Goal: Find specific page/section: Find specific page/section

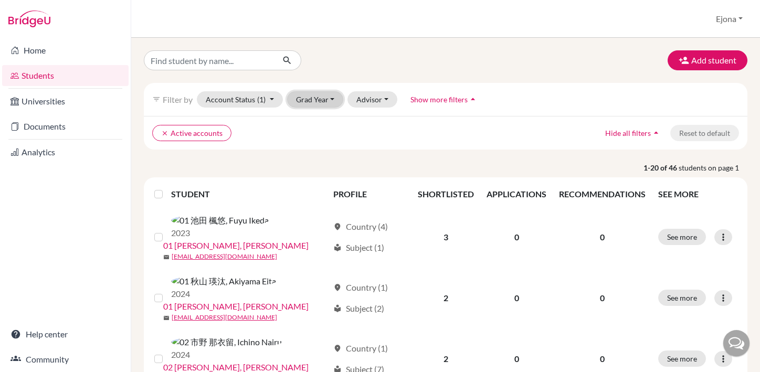
click at [341, 97] on button "Grad Year" at bounding box center [315, 99] width 57 height 16
drag, startPoint x: 362, startPoint y: 69, endPoint x: 403, endPoint y: 66, distance: 41.0
click at [362, 69] on div "Add student" at bounding box center [445, 60] width 619 height 20
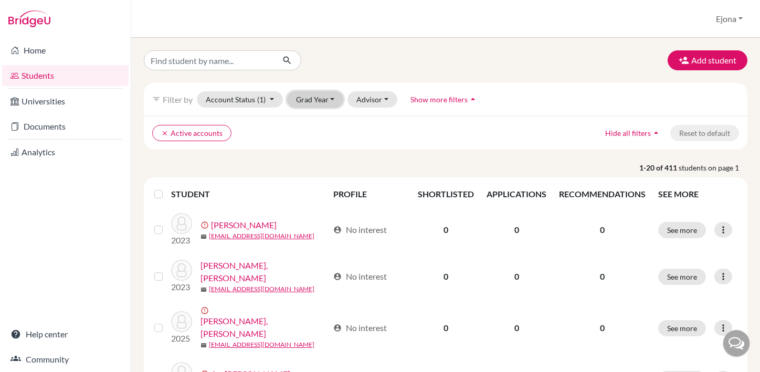
click at [331, 100] on button "Grad Year" at bounding box center [315, 99] width 57 height 16
drag, startPoint x: 348, startPoint y: 61, endPoint x: 400, endPoint y: 50, distance: 53.5
click at [348, 61] on div "Add student" at bounding box center [445, 60] width 619 height 20
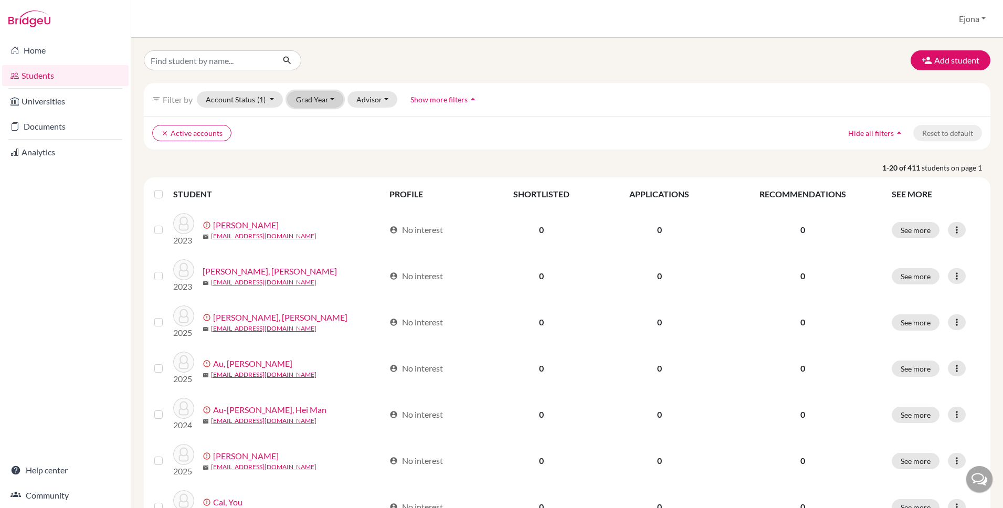
click at [312, 99] on button "Grad Year" at bounding box center [315, 99] width 57 height 16
drag, startPoint x: 381, startPoint y: 71, endPoint x: 383, endPoint y: 89, distance: 18.0
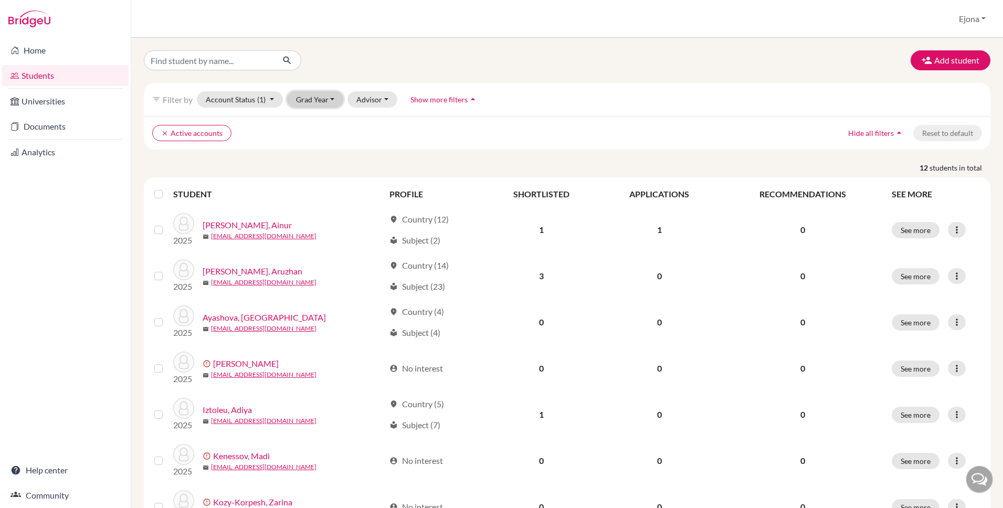
click at [318, 99] on button "Grad Year" at bounding box center [315, 99] width 57 height 16
click at [360, 62] on div at bounding box center [280, 60] width 288 height 20
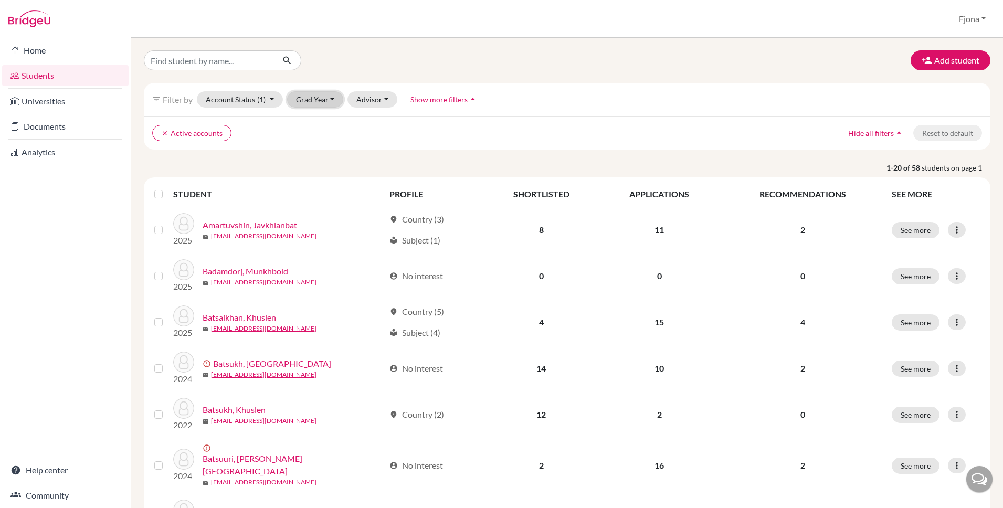
click at [323, 101] on button "Grad Year" at bounding box center [315, 99] width 57 height 16
click at [322, 124] on div "2026" at bounding box center [318, 121] width 37 height 13
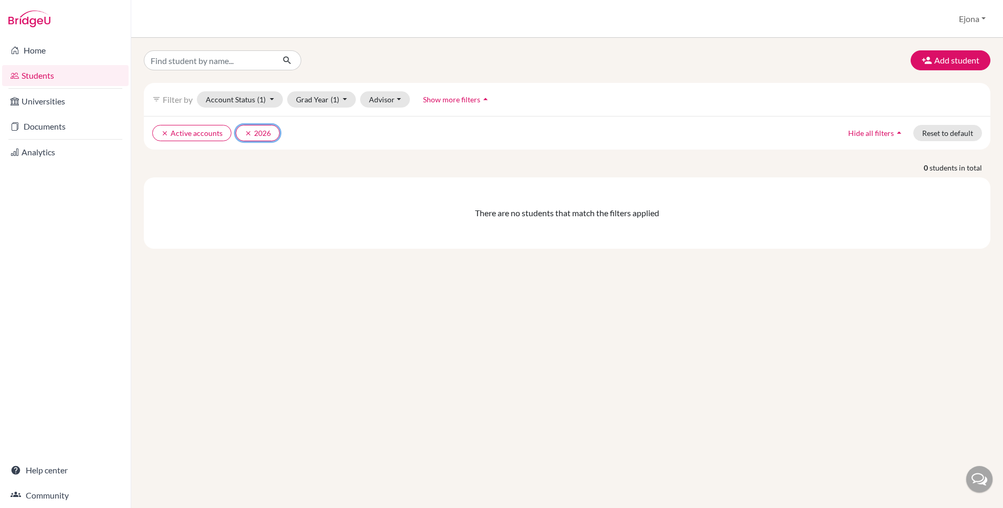
click at [245, 133] on icon "clear" at bounding box center [248, 133] width 7 height 7
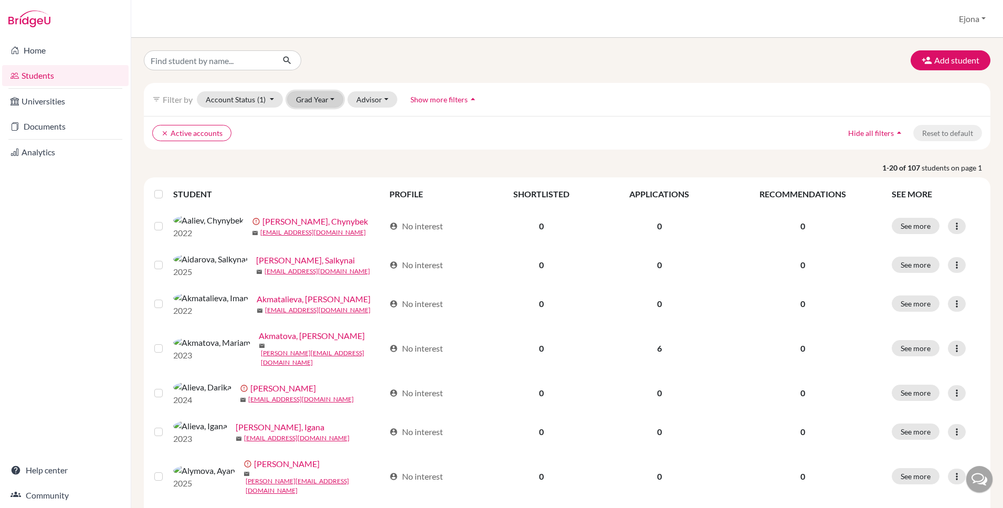
click at [328, 100] on button "Grad Year" at bounding box center [315, 99] width 57 height 16
click at [363, 68] on div at bounding box center [280, 60] width 288 height 20
